Goal: Task Accomplishment & Management: Use online tool/utility

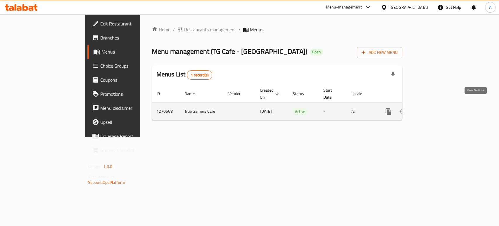
click at [434, 108] on icon "enhanced table" at bounding box center [430, 111] width 7 height 7
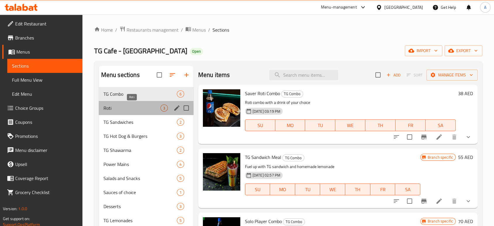
click at [134, 108] on span "Roti" at bounding box center [131, 107] width 57 height 7
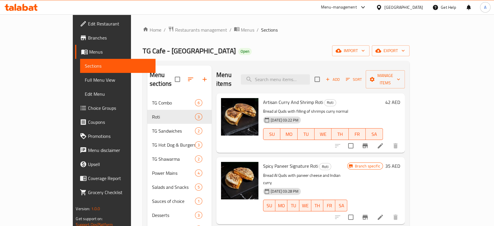
drag, startPoint x: 42, startPoint y: 79, endPoint x: 37, endPoint y: 78, distance: 5.0
click at [85, 78] on span "Full Menu View" at bounding box center [118, 79] width 66 height 7
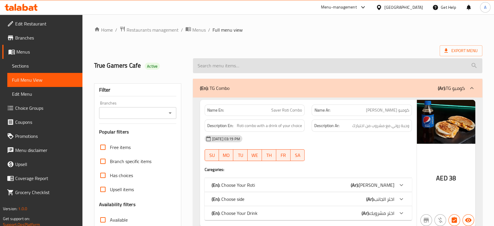
click at [289, 66] on input "search" at bounding box center [337, 65] width 289 height 15
paste input "Saver Roti Combo"
type input "Saver Roti Combo"
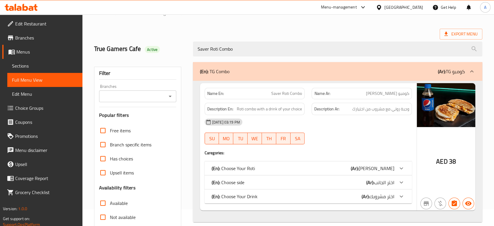
scroll to position [32, 0]
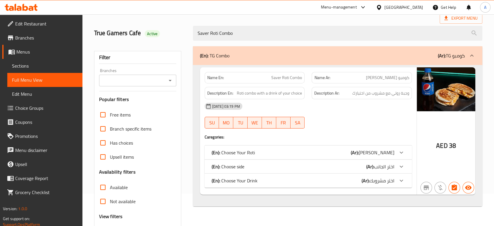
click at [401, 152] on icon at bounding box center [401, 152] width 7 height 7
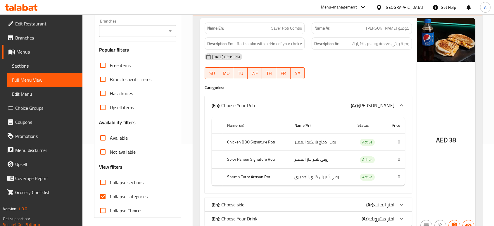
scroll to position [112, 0]
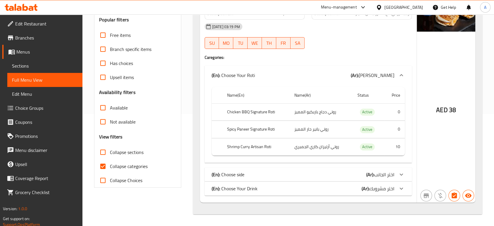
click at [402, 186] on icon at bounding box center [401, 188] width 7 height 7
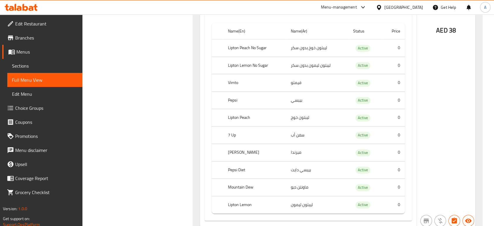
scroll to position [307, 0]
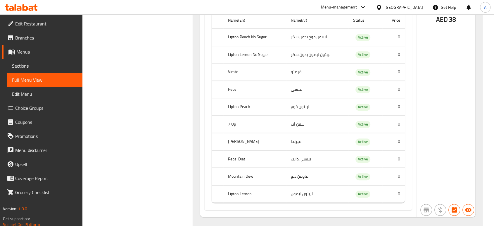
drag, startPoint x: 314, startPoint y: 162, endPoint x: 291, endPoint y: 162, distance: 22.8
click at [291, 162] on td "بيبسي دايت" at bounding box center [317, 158] width 62 height 17
drag, startPoint x: 302, startPoint y: 91, endPoint x: 287, endPoint y: 91, distance: 14.9
click at [287, 91] on td "بيبسي" at bounding box center [317, 89] width 62 height 17
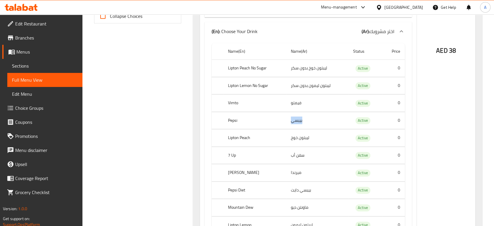
scroll to position [274, 0]
